Goal: Task Accomplishment & Management: Complete application form

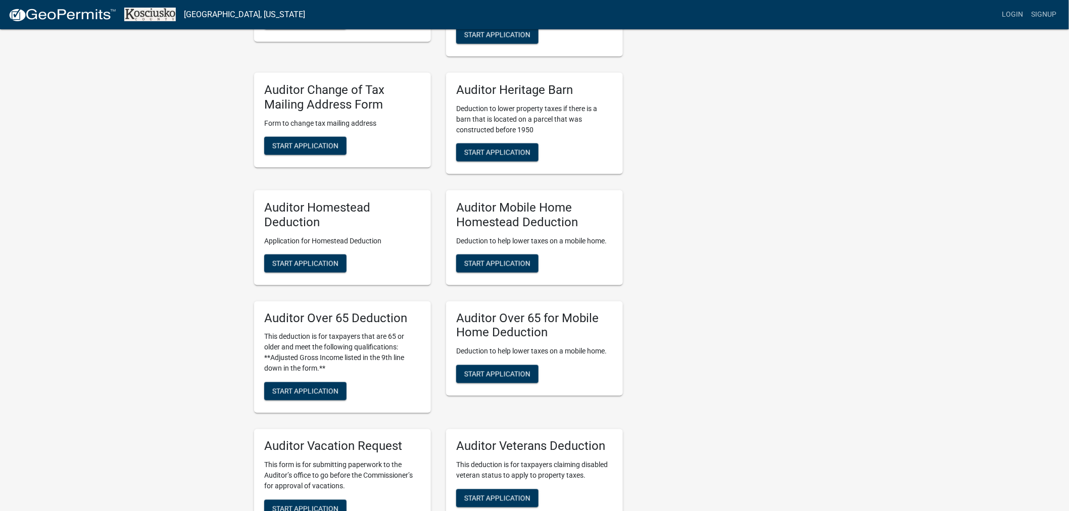
scroll to position [505, 0]
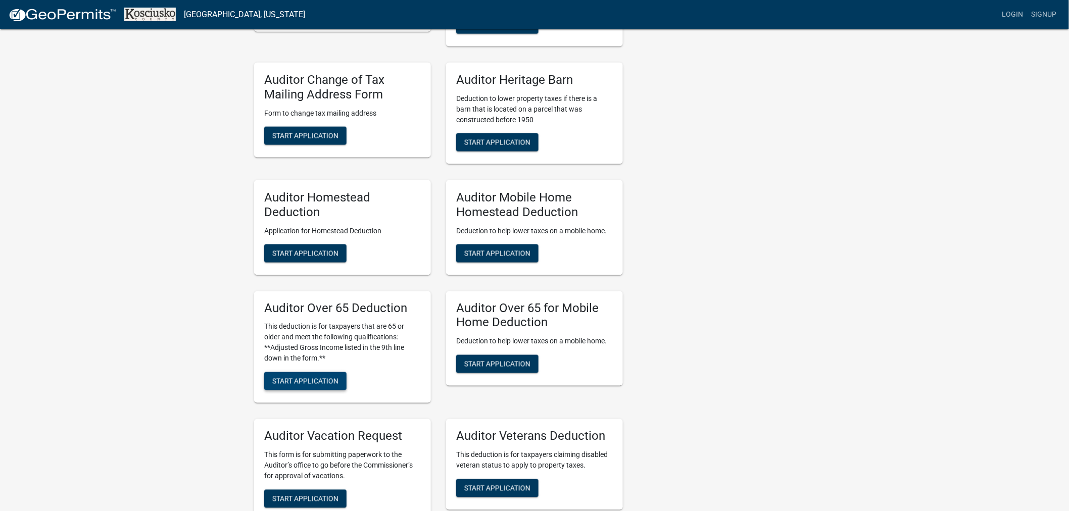
click at [291, 385] on button "Start Application" at bounding box center [305, 381] width 82 height 18
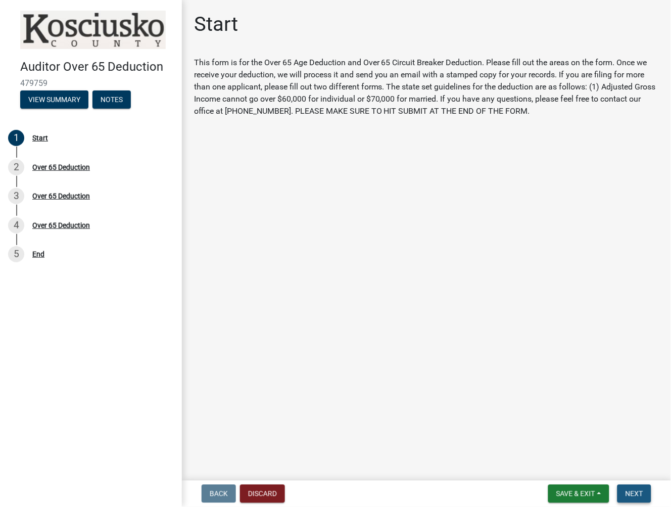
click at [629, 493] on span "Next" at bounding box center [634, 494] width 18 height 8
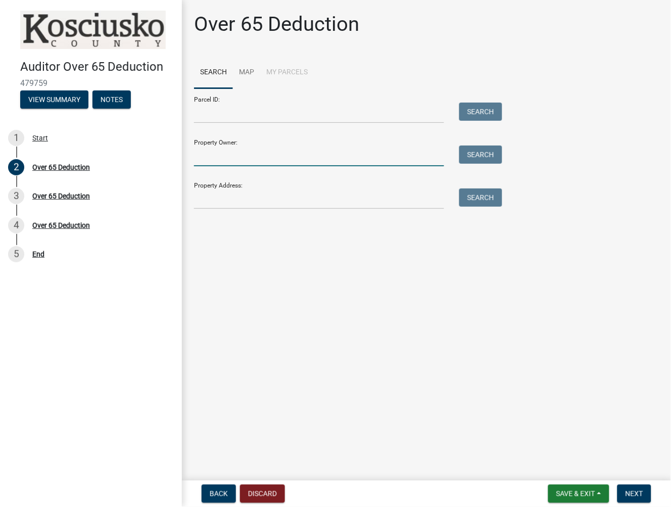
drag, startPoint x: 294, startPoint y: 157, endPoint x: 311, endPoint y: 157, distance: 17.2
click at [294, 157] on input "Property Owner:" at bounding box center [319, 156] width 250 height 21
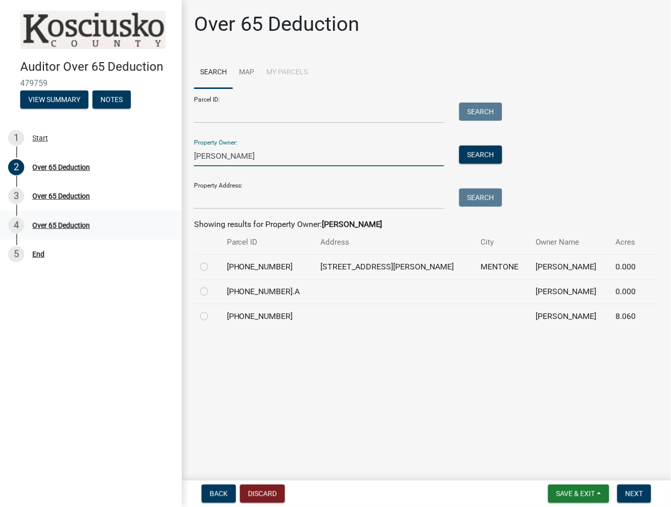
type input "[PERSON_NAME]"
click at [212, 261] on label at bounding box center [212, 261] width 0 height 0
click at [212, 266] on input "radio" at bounding box center [215, 264] width 7 height 7
radio input "true"
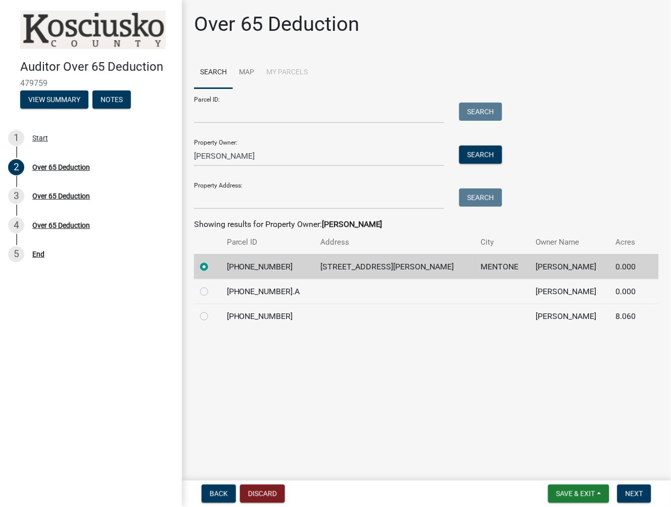
click at [625, 503] on nav "Back Discard Save & Exit Save Save & Exit Next" at bounding box center [426, 493] width 489 height 26
click at [626, 493] on span "Next" at bounding box center [634, 494] width 18 height 8
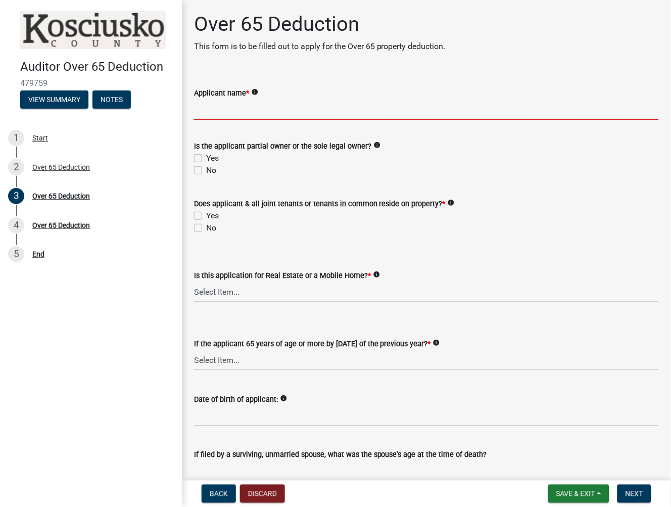
click at [284, 107] on input "Applicant name *" at bounding box center [426, 109] width 465 height 21
type input "[PERSON_NAME]"
click at [206, 157] on label "Yes" at bounding box center [212, 158] width 13 height 12
click at [206, 157] on input "Yes" at bounding box center [209, 155] width 7 height 7
checkbox input "true"
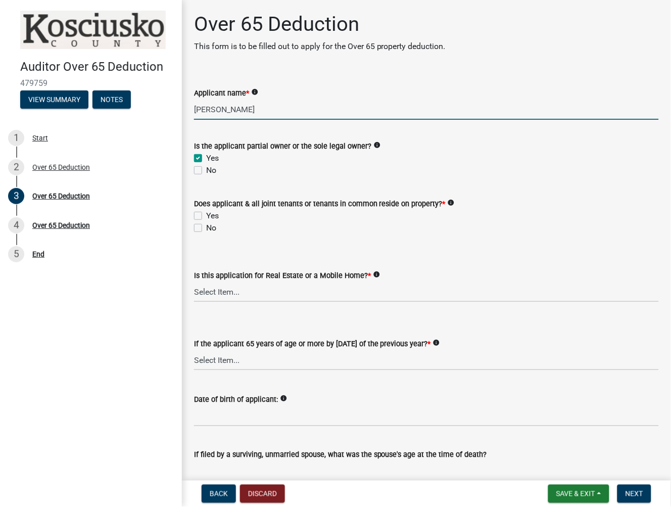
checkbox input "false"
click at [206, 214] on label "Yes" at bounding box center [212, 216] width 13 height 12
click at [206, 214] on input "Yes" at bounding box center [209, 213] width 7 height 7
checkbox input "true"
checkbox input "false"
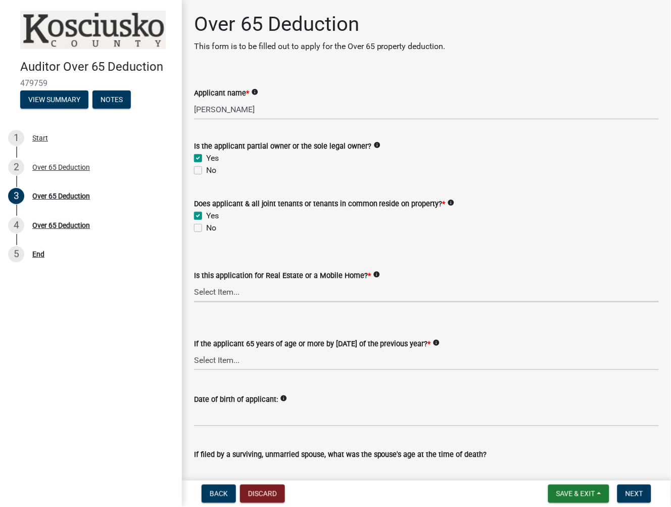
click at [220, 297] on select "Select Item... Real Property Mobile Home" at bounding box center [426, 291] width 465 height 21
click at [194, 281] on select "Select Item... Real Property Mobile Home" at bounding box center [426, 291] width 465 height 21
select select "9e0fe018-0807-4cb1-b9d0-1ea803b42424"
click at [234, 360] on select "Select Item... Yes No" at bounding box center [426, 360] width 465 height 21
click at [194, 350] on select "Select Item... Yes No" at bounding box center [426, 360] width 465 height 21
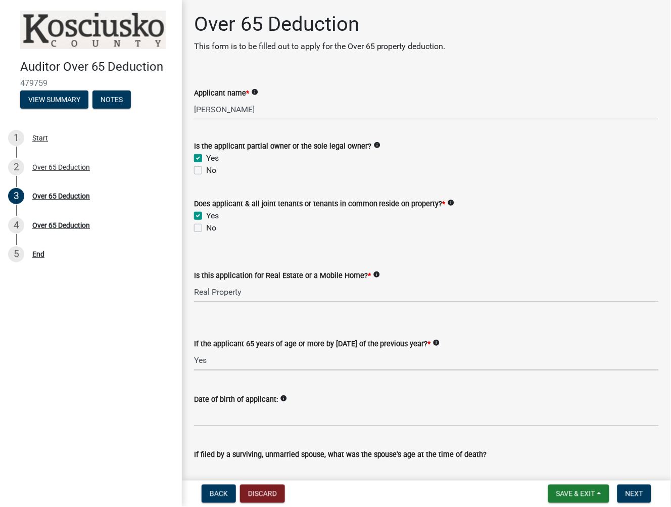
select select "61dd1732-a076-4c03-aff6-a332f5b70cd1"
click at [214, 414] on input "Date of birth of applicant:" at bounding box center [426, 416] width 465 height 21
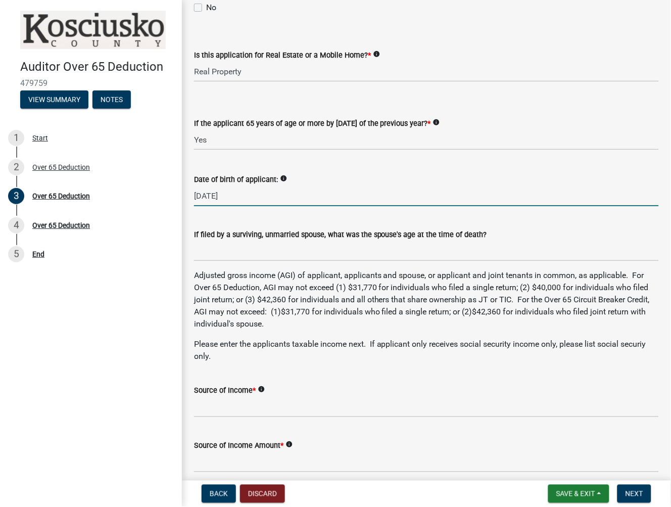
scroll to position [280, 0]
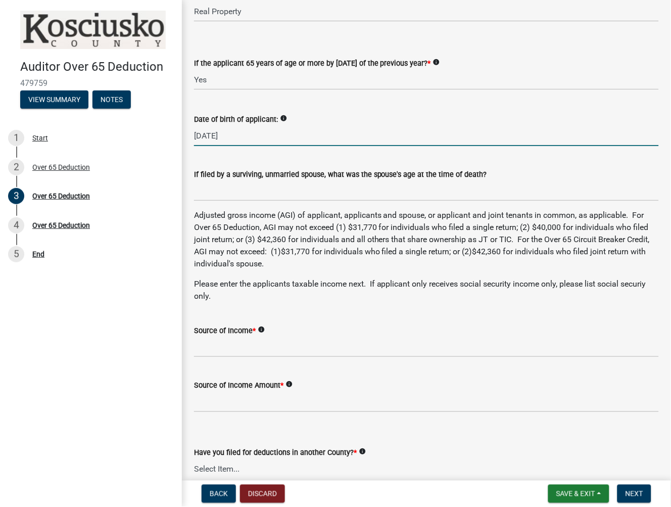
type input "[DATE]"
click at [230, 347] on input "Source of Income *" at bounding box center [426, 346] width 465 height 21
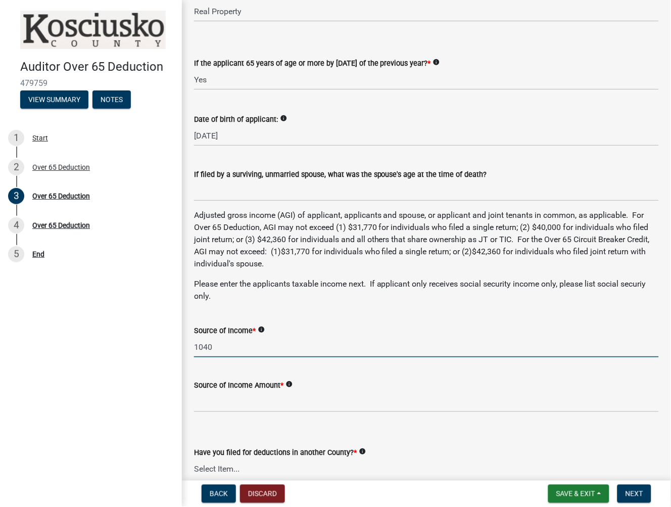
type input "1040"
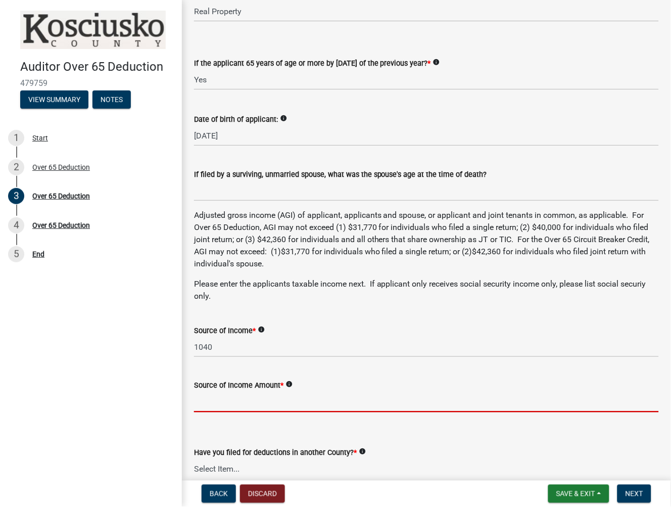
drag, startPoint x: 242, startPoint y: 399, endPoint x: 215, endPoint y: 395, distance: 27.1
click at [240, 398] on input "Source of Income Amount *" at bounding box center [426, 402] width 465 height 21
click at [215, 395] on input "Source of Income Amount *" at bounding box center [426, 402] width 465 height 21
click at [210, 400] on input "Source of Income Amount *" at bounding box center [426, 402] width 465 height 21
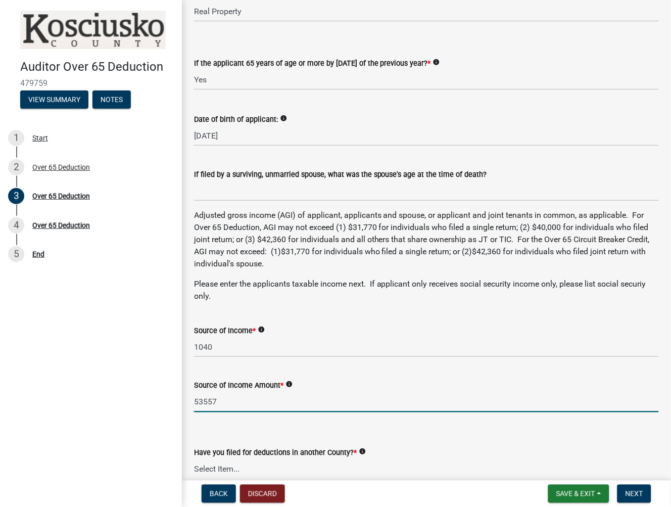
click at [335, 397] on input "53557" at bounding box center [426, 402] width 465 height 21
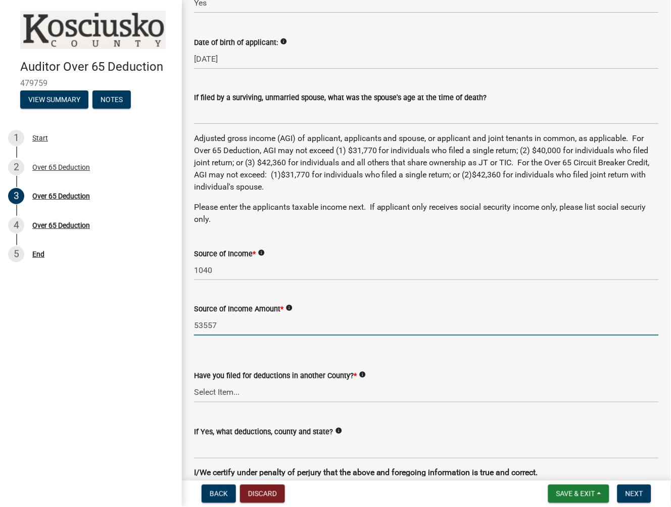
scroll to position [505, 0]
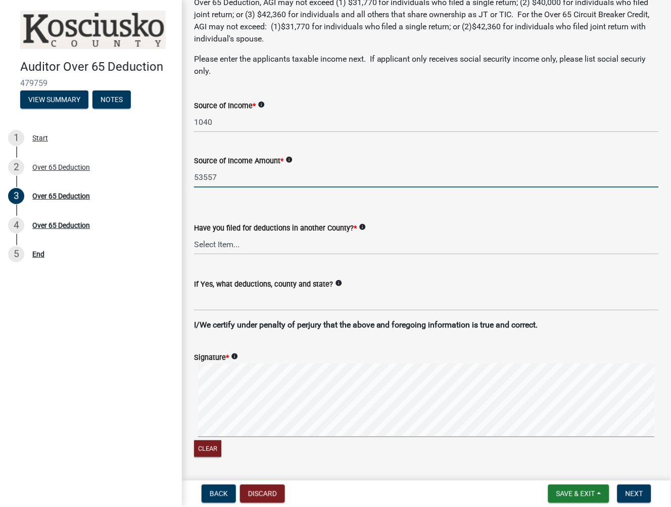
type input "53557"
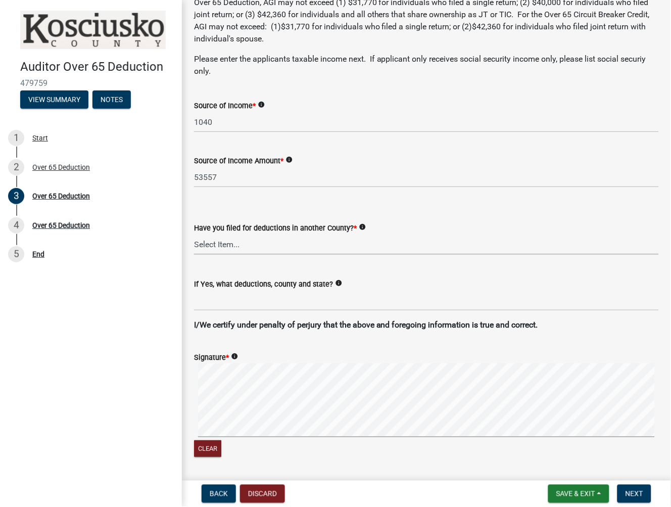
click at [280, 248] on select "Select Item... Yes No" at bounding box center [426, 244] width 465 height 21
click at [194, 234] on select "Select Item... Yes No" at bounding box center [426, 244] width 465 height 21
select select "c3747c1b-6a10-4157-a122-bd71e37b161f"
click at [193, 410] on div "Signature * info Clear" at bounding box center [426, 399] width 480 height 120
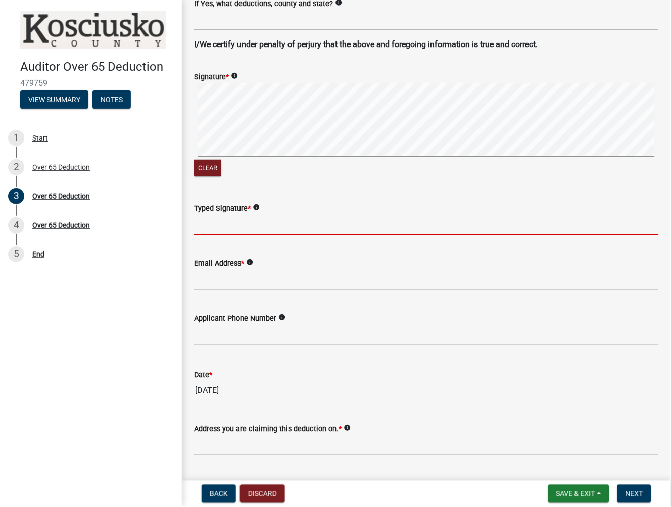
click at [230, 220] on input "Typed Signature *" at bounding box center [426, 224] width 465 height 21
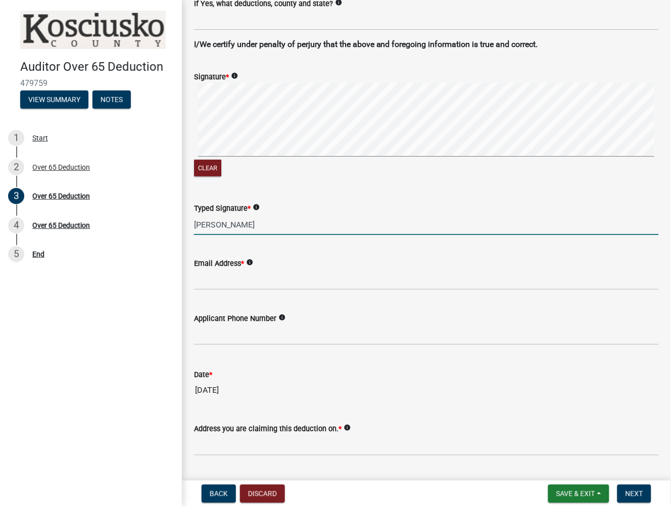
type input "[PERSON_NAME]"
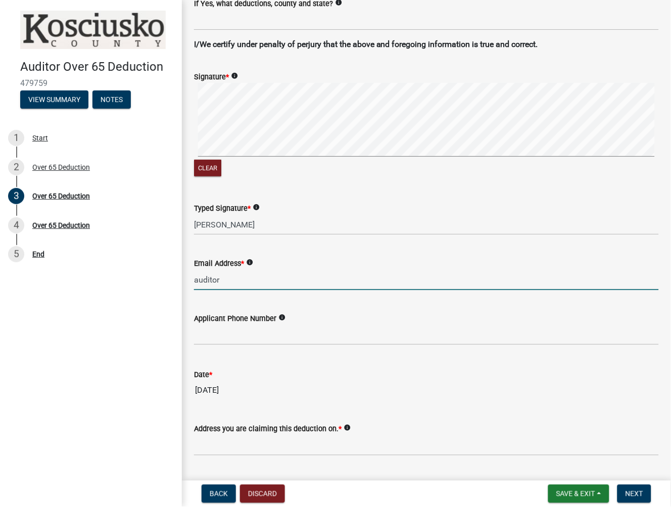
type input "[EMAIL_ADDRESS][DOMAIN_NAME]"
click at [231, 333] on input "text" at bounding box center [426, 334] width 465 height 21
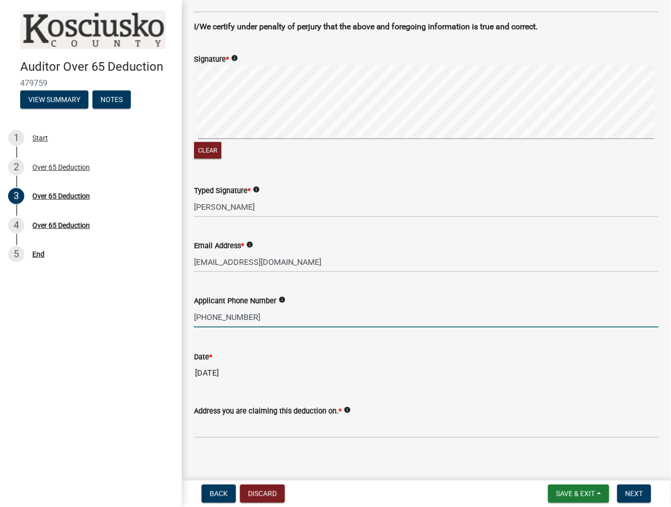
scroll to position [811, 0]
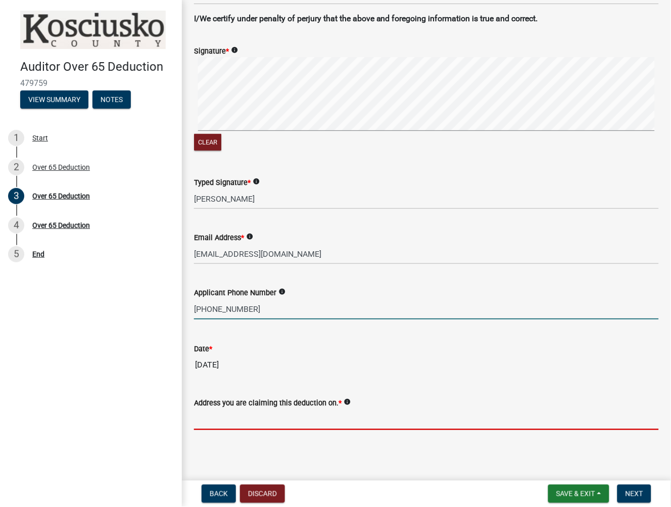
type input "5742532462"
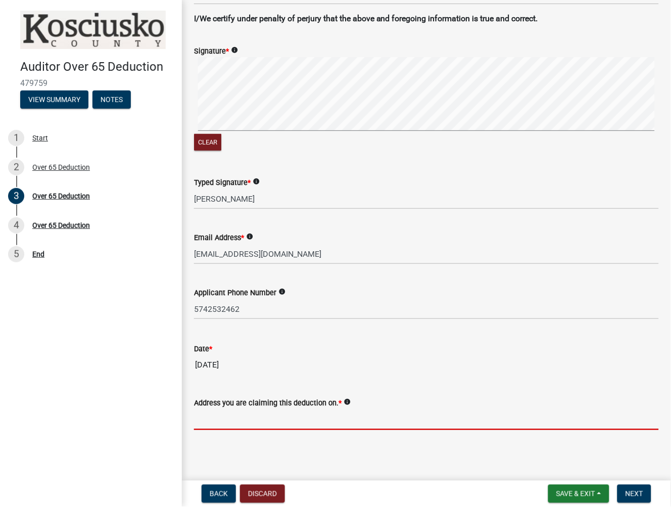
drag, startPoint x: 209, startPoint y: 426, endPoint x: 199, endPoint y: 426, distance: 10.1
click at [209, 426] on input "Address you are claiming this deduction on. *" at bounding box center [426, 419] width 465 height 21
click at [223, 415] on input "Address you are claiming this deduction on. *" at bounding box center [426, 419] width 465 height 21
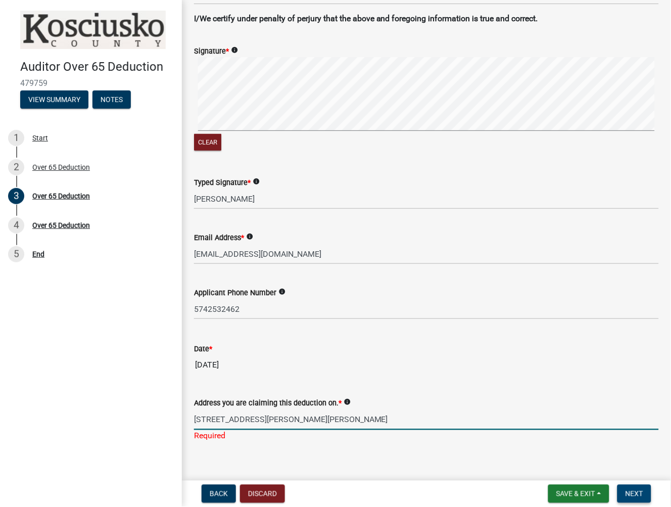
type input "[STREET_ADDRESS][PERSON_NAME][PERSON_NAME]"
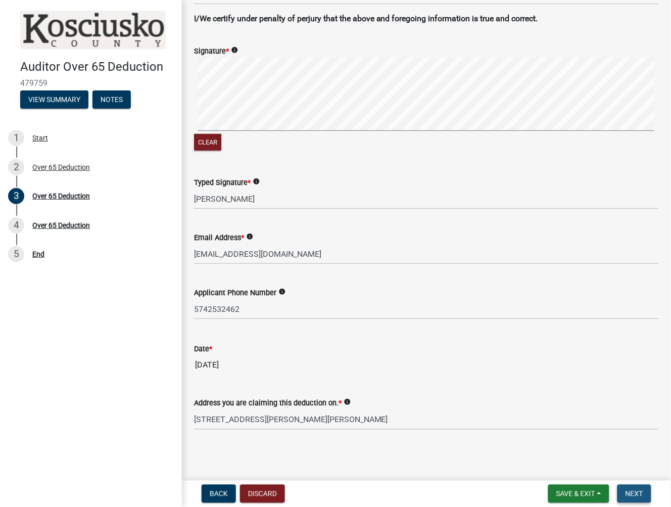
click at [644, 492] on button "Next" at bounding box center [634, 494] width 34 height 18
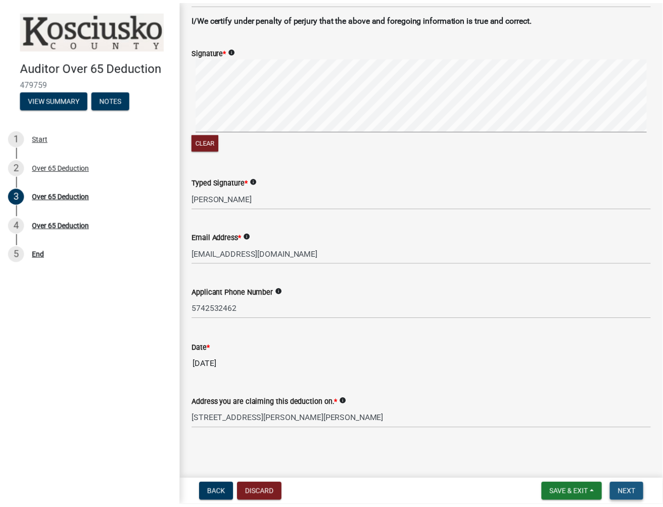
scroll to position [0, 0]
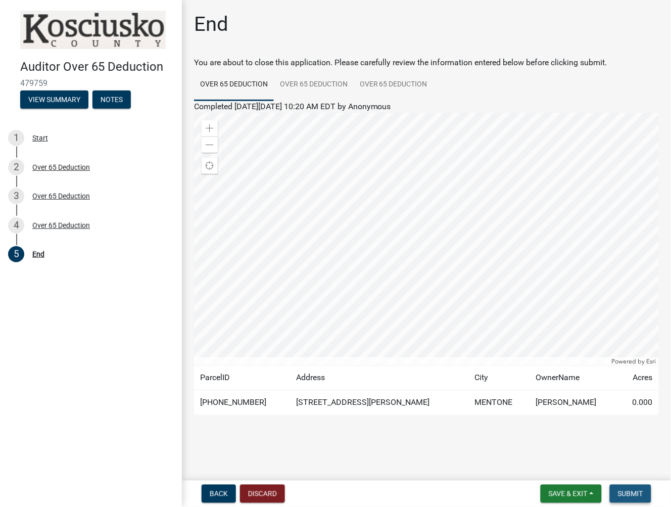
click at [642, 499] on button "Submit" at bounding box center [630, 494] width 41 height 18
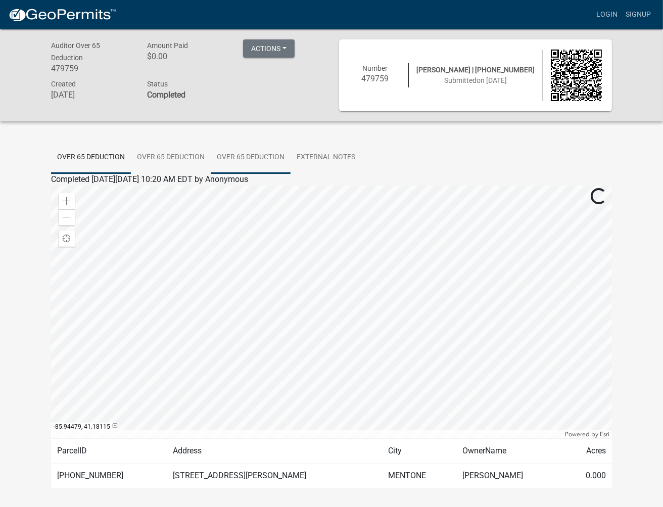
drag, startPoint x: 244, startPoint y: 155, endPoint x: 224, endPoint y: 174, distance: 28.2
click at [244, 155] on link "Over 65 Deduction" at bounding box center [251, 157] width 80 height 32
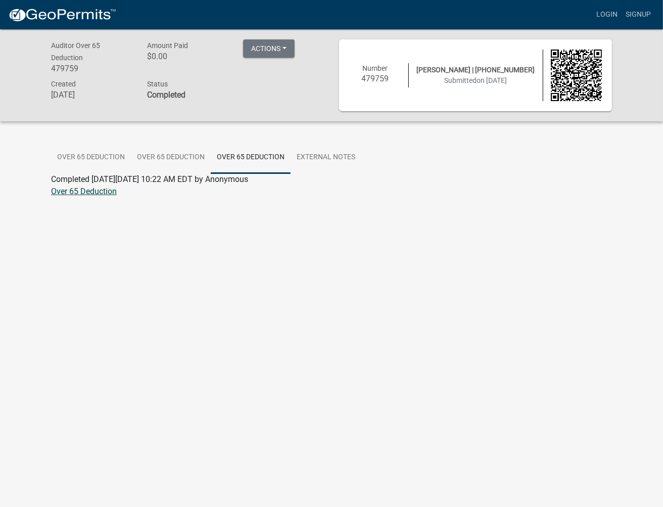
click at [84, 190] on link "Over 65 Deduction" at bounding box center [84, 191] width 66 height 10
